Goal: Use online tool/utility: Utilize a website feature to perform a specific function

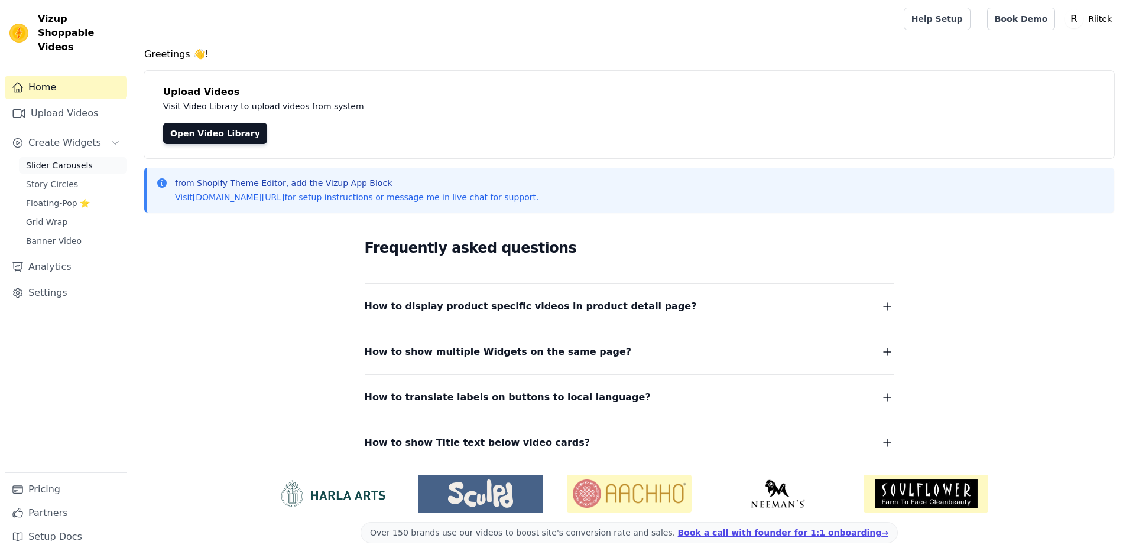
click at [47, 160] on span "Slider Carousels" at bounding box center [59, 166] width 67 height 12
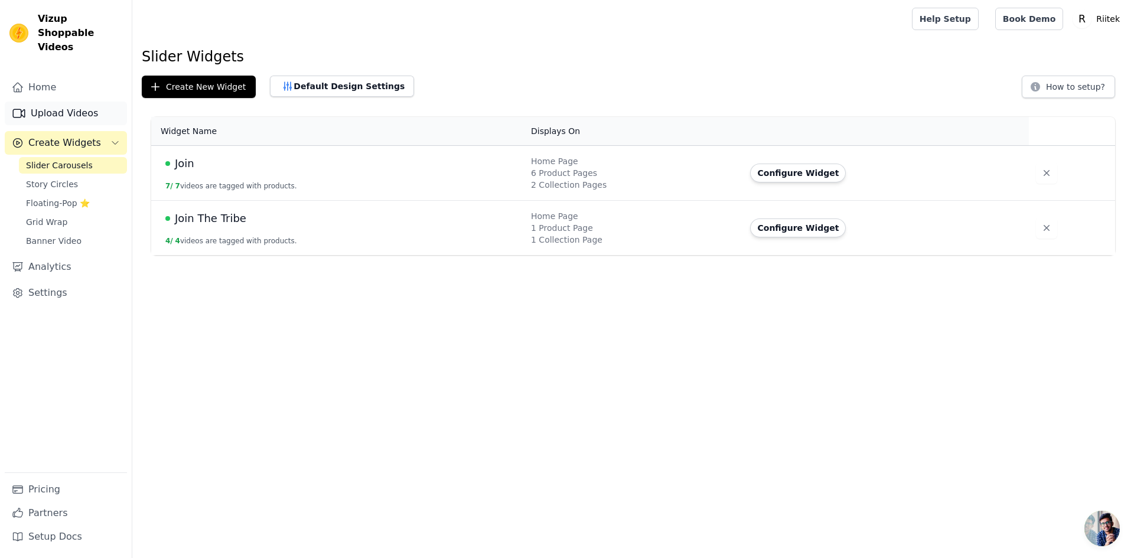
click at [58, 102] on link "Upload Videos" at bounding box center [66, 114] width 122 height 24
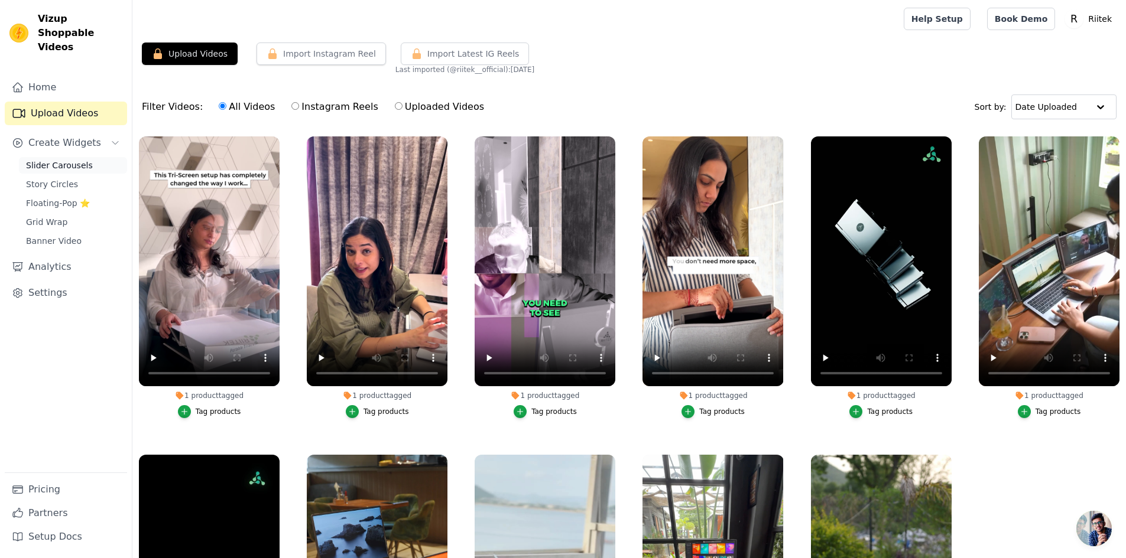
click at [63, 160] on span "Slider Carousels" at bounding box center [59, 166] width 67 height 12
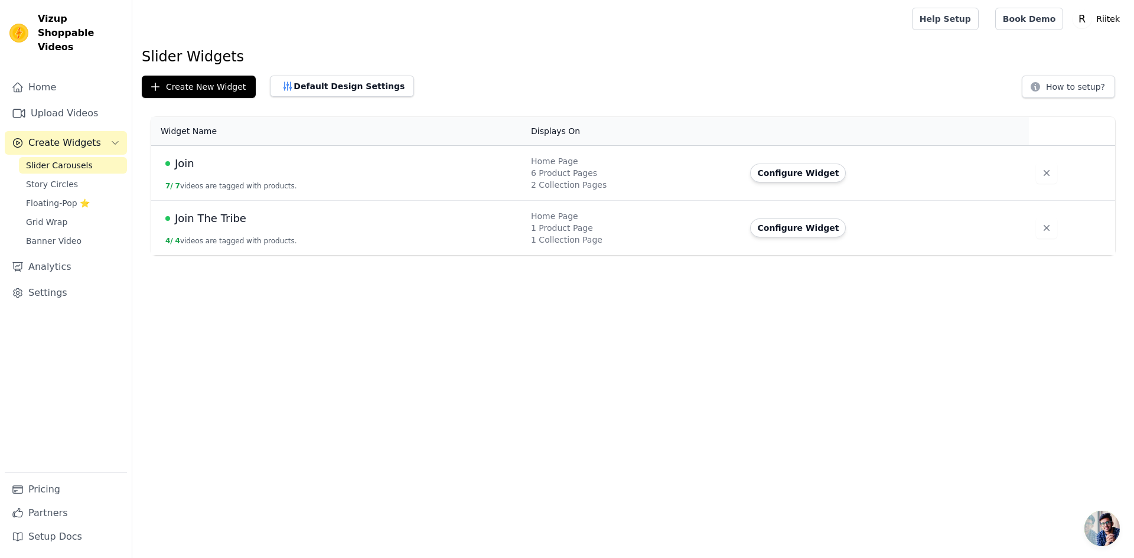
click at [239, 173] on td "Join 7 / 7 videos are tagged with products." at bounding box center [337, 173] width 373 height 55
click at [184, 164] on span "Join" at bounding box center [184, 163] width 19 height 17
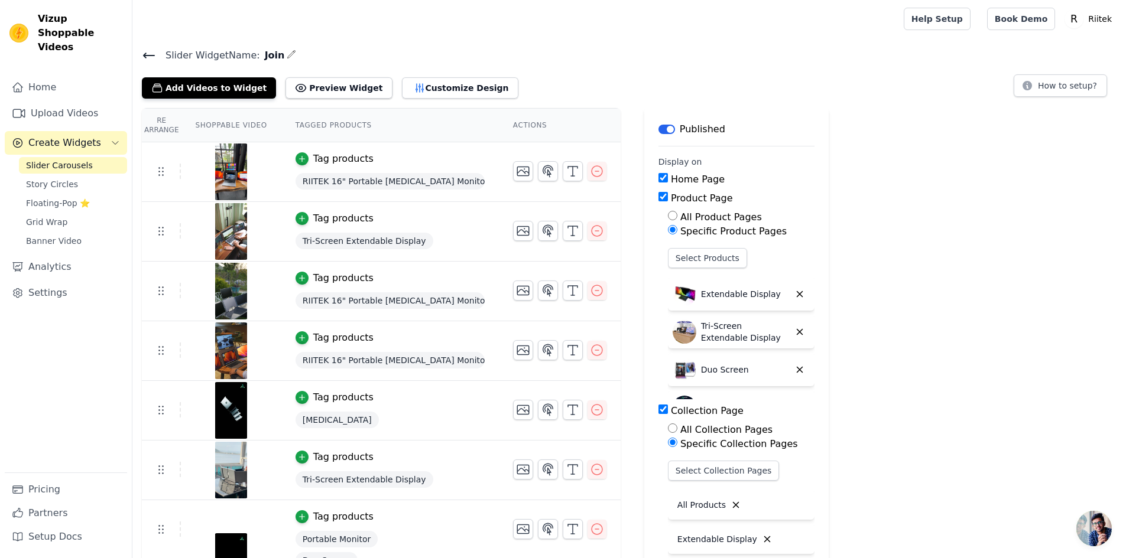
click at [659, 130] on button "Label" at bounding box center [666, 129] width 17 height 9
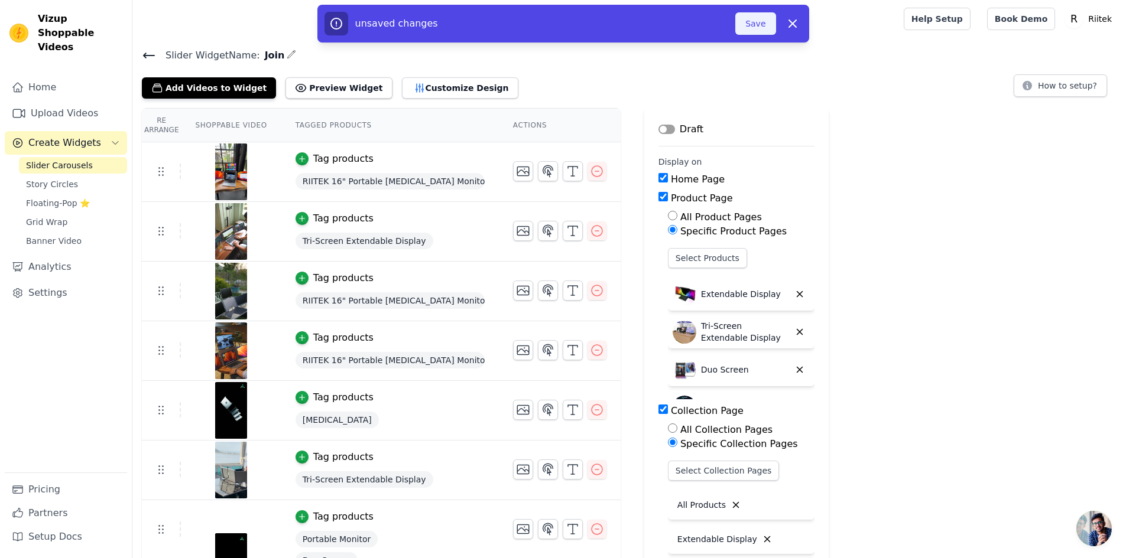
click at [756, 29] on button "Save" at bounding box center [755, 23] width 40 height 22
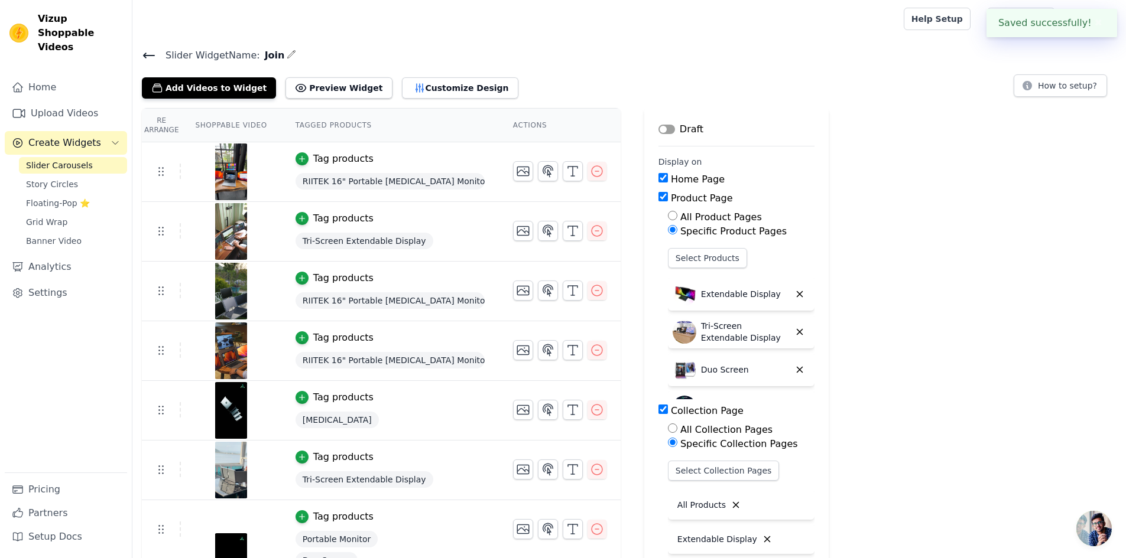
click at [71, 160] on span "Slider Carousels" at bounding box center [59, 166] width 67 height 12
